Goal: Information Seeking & Learning: Find specific fact

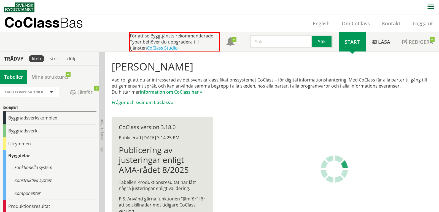
scroll to position [50, 0]
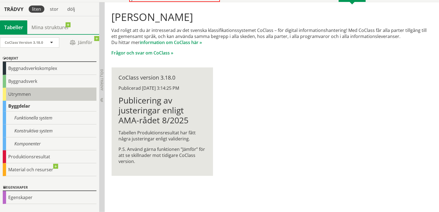
click at [20, 95] on div "Utrymmen" at bounding box center [50, 94] width 94 height 13
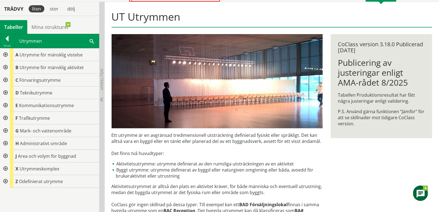
click at [4, 169] on div at bounding box center [5, 169] width 10 height 13
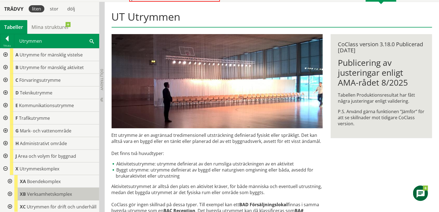
scroll to position [32, 0]
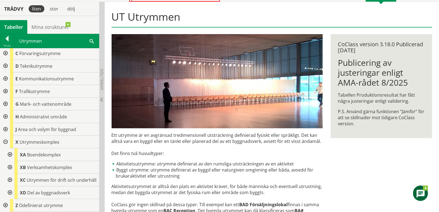
click at [10, 162] on div at bounding box center [9, 167] width 10 height 13
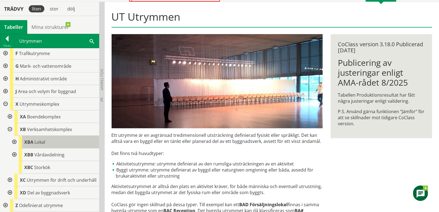
scroll to position [70, 0]
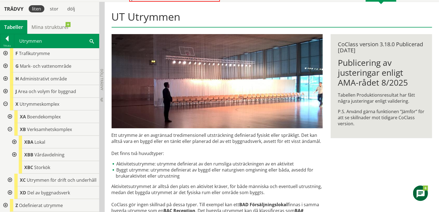
click at [13, 138] on div at bounding box center [14, 142] width 10 height 13
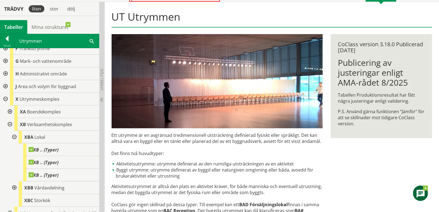
click at [13, 136] on div at bounding box center [14, 137] width 10 height 13
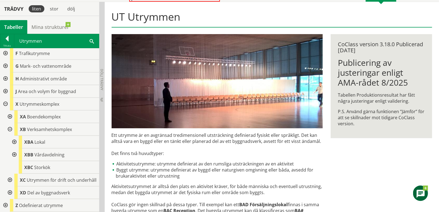
click at [5, 101] on div at bounding box center [5, 104] width 10 height 13
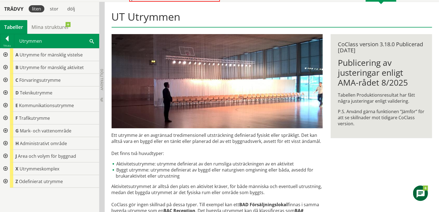
scroll to position [0, 0]
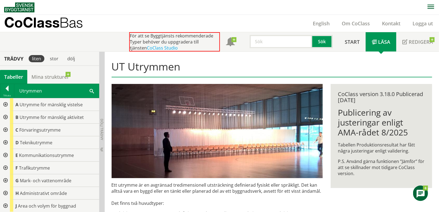
click at [284, 41] on input "text" at bounding box center [281, 41] width 63 height 13
type input "gemensamhet"
